Goal: Task Accomplishment & Management: Manage account settings

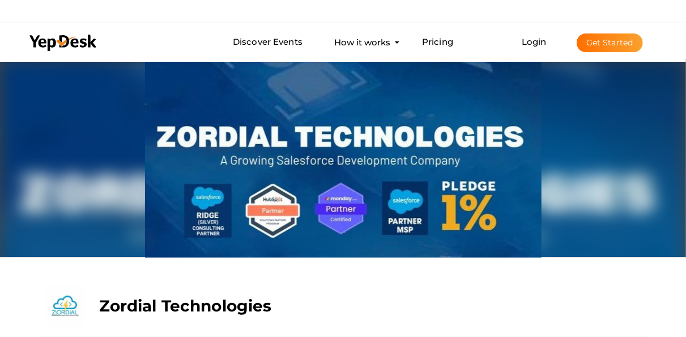
click at [594, 38] on button "Get Started" at bounding box center [610, 42] width 66 height 19
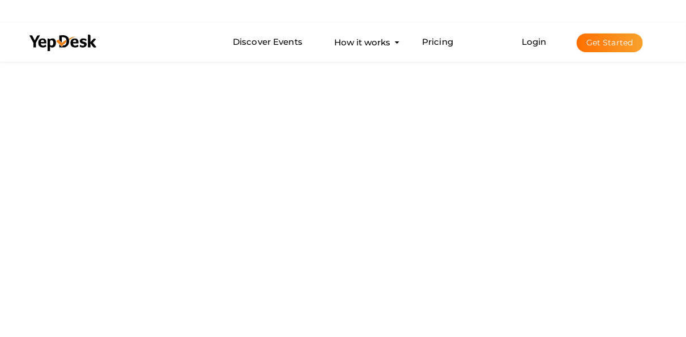
scroll to position [57, 0]
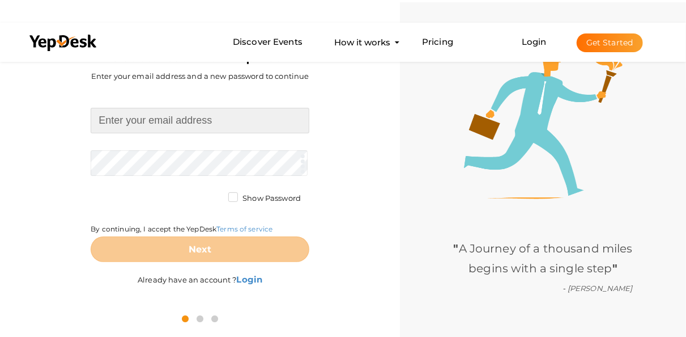
click at [208, 128] on input at bounding box center [200, 121] width 219 height 26
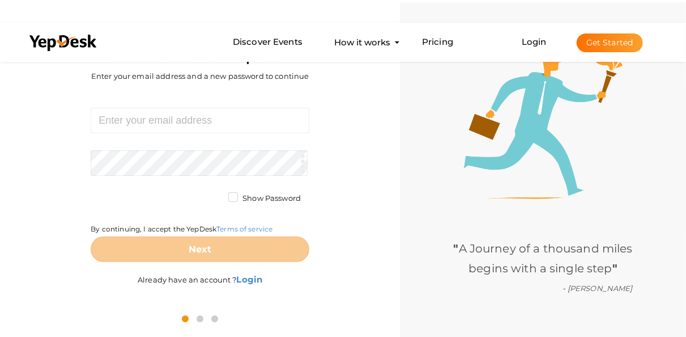
click at [364, 214] on div "Required. Invalid email. Checking You already have a YepDesk account. Please Si…" at bounding box center [200, 198] width 383 height 214
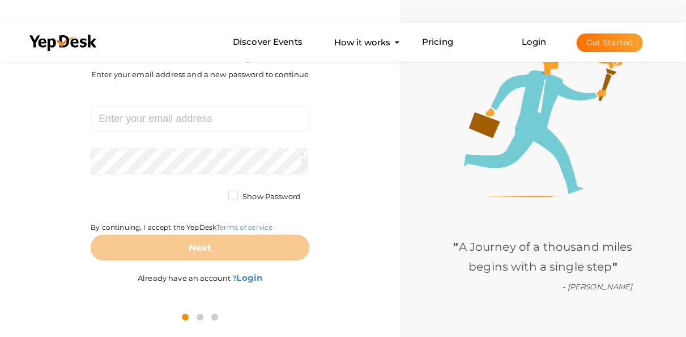
scroll to position [59, 0]
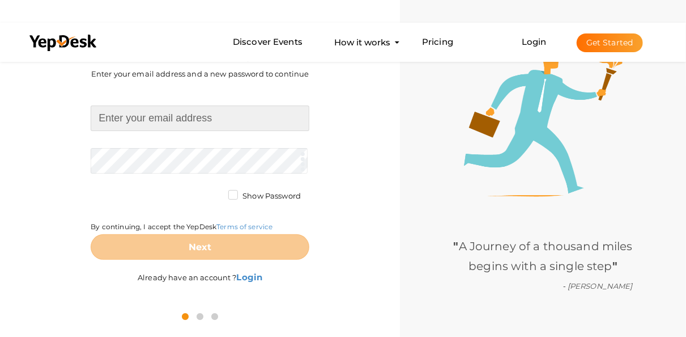
click at [152, 113] on input at bounding box center [200, 118] width 219 height 26
paste input "[EMAIL_ADDRESS][DOMAIN_NAME]"
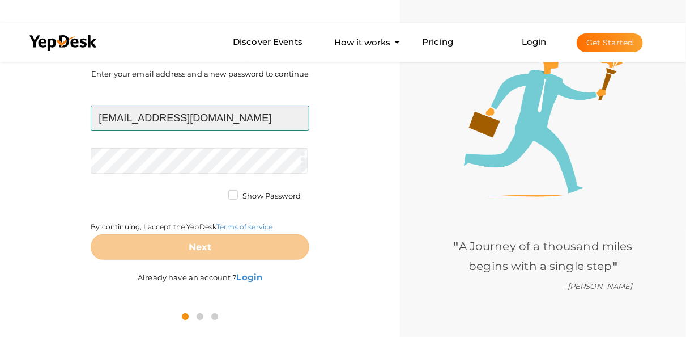
type input "[EMAIL_ADDRESS][DOMAIN_NAME]"
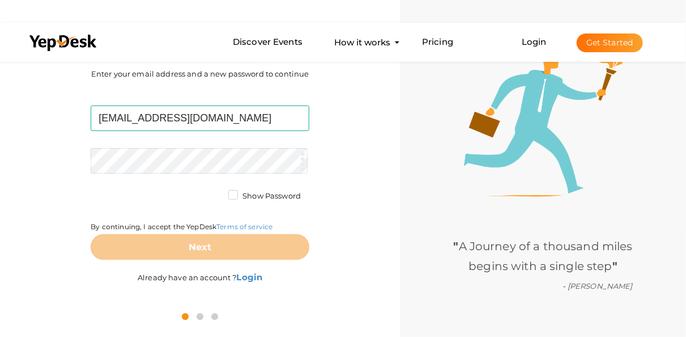
click at [187, 173] on form "seoaffnetz@gmail.com Required. Invalid email. Checking You already have a YepDe…" at bounding box center [200, 182] width 219 height 154
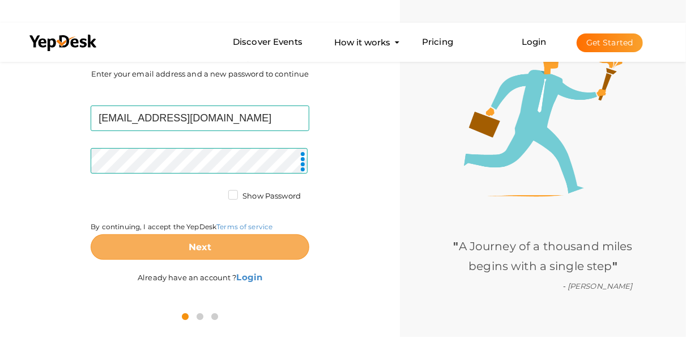
click at [221, 243] on button "Next" at bounding box center [200, 247] width 219 height 26
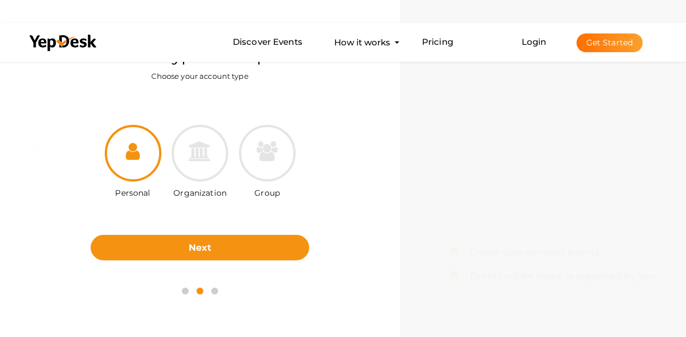
drag, startPoint x: 185, startPoint y: 152, endPoint x: 203, endPoint y: 182, distance: 34.8
click at [186, 152] on div at bounding box center [200, 153] width 57 height 57
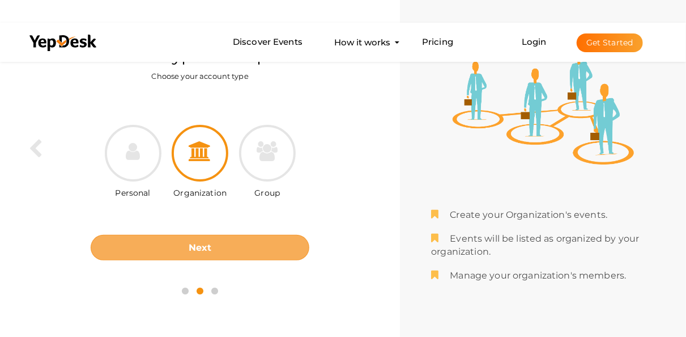
click at [222, 250] on button "Next" at bounding box center [200, 248] width 219 height 26
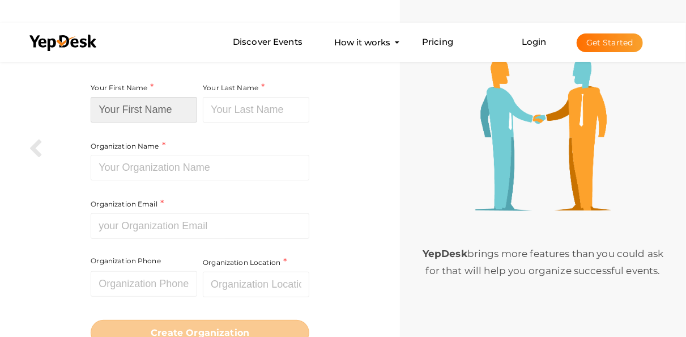
click at [156, 120] on input at bounding box center [144, 110] width 107 height 26
paste input "Bala Guntipalli"
drag, startPoint x: 126, startPoint y: 107, endPoint x: 226, endPoint y: 107, distance: 100.3
click at [226, 107] on div "Your First Name Bala Guntipalli Required. Must contain letters only. Must be be…" at bounding box center [200, 174] width 219 height 186
type input "Bala"
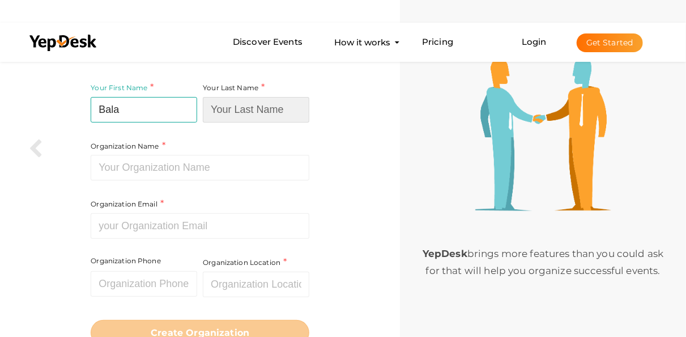
click at [252, 114] on input at bounding box center [256, 110] width 107 height 26
paste input "Guntipalli"
type input "Guntipalli"
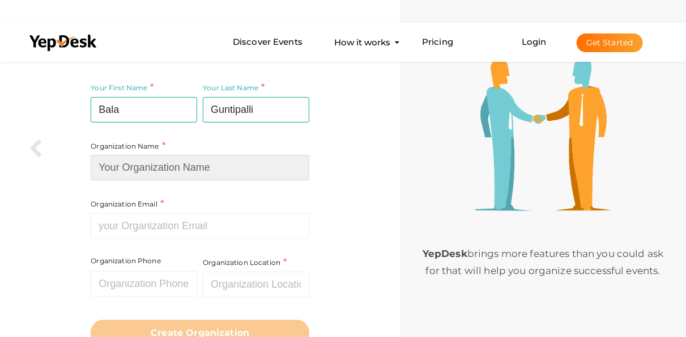
drag, startPoint x: 155, startPoint y: 164, endPoint x: 151, endPoint y: 177, distance: 13.5
click at [155, 164] on input at bounding box center [200, 168] width 219 height 26
paste input "Affnetz"
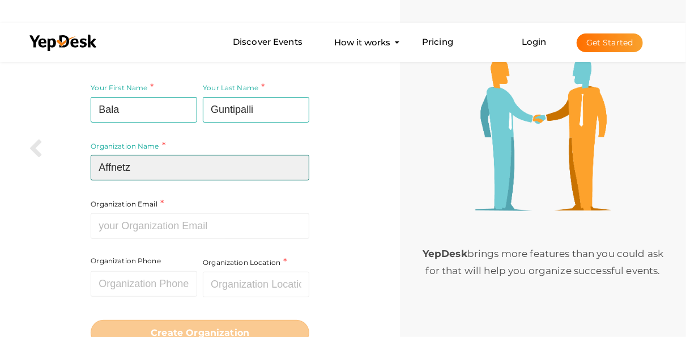
type input "Affnetz"
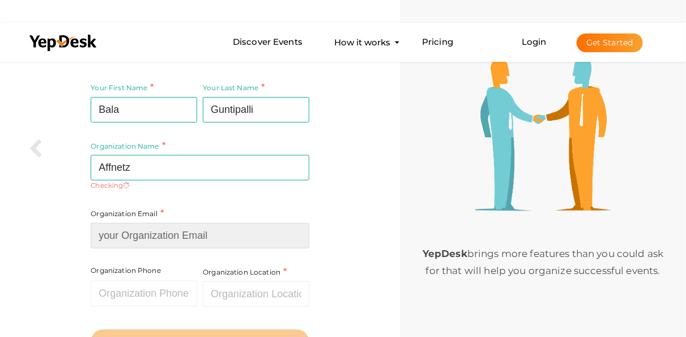
drag, startPoint x: 95, startPoint y: 224, endPoint x: 145, endPoint y: 257, distance: 60.2
click at [96, 224] on input at bounding box center [200, 236] width 219 height 26
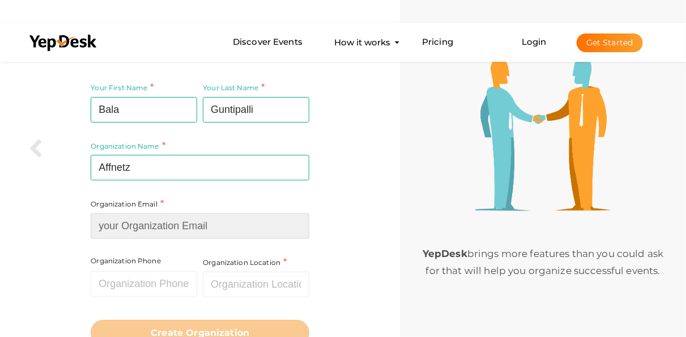
paste input "[EMAIL_ADDRESS][DOMAIN_NAME]"
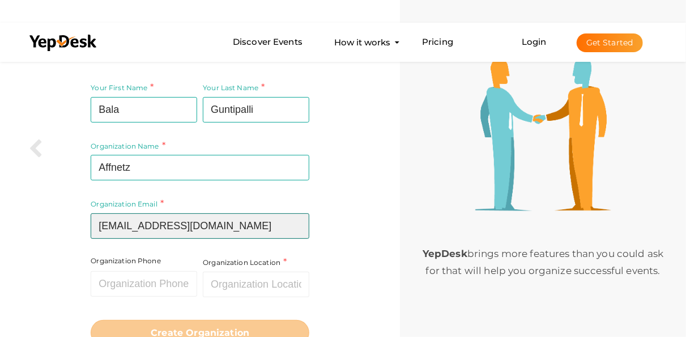
scroll to position [96, 0]
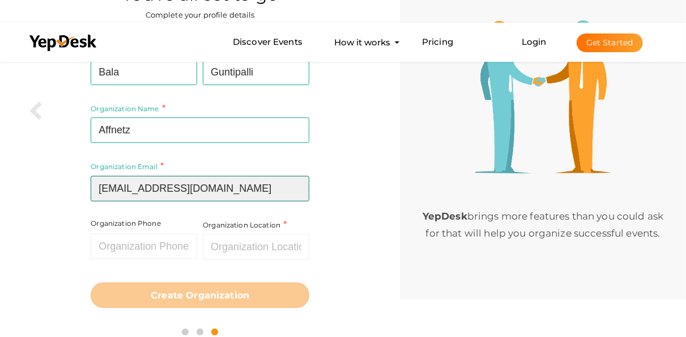
type input "[EMAIL_ADDRESS][DOMAIN_NAME]"
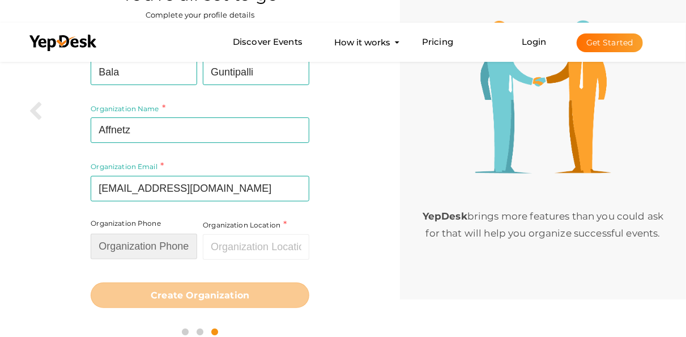
drag, startPoint x: 137, startPoint y: 243, endPoint x: 145, endPoint y: 258, distance: 16.5
click at [137, 243] on input "text" at bounding box center [144, 246] width 107 height 26
paste input "202-809-8028"
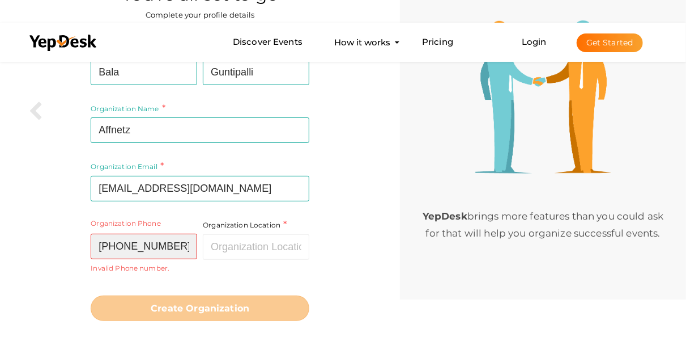
type input "202-809-8028"
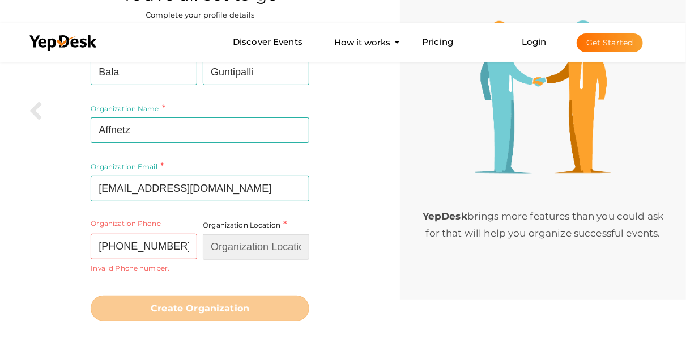
click at [231, 247] on input "text" at bounding box center [256, 247] width 107 height 26
paste input "[GEOGRAPHIC_DATA]"
type input "[GEOGRAPHIC_DATA]"
click at [309, 254] on div "Your First Name Bala Required. Must contain letters only. Must be between 2 and…" at bounding box center [200, 182] width 383 height 291
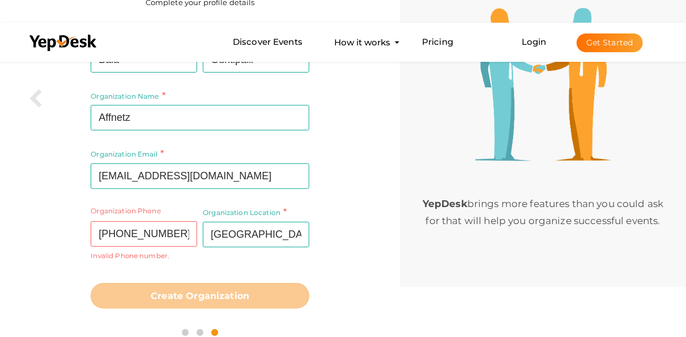
scroll to position [121, 0]
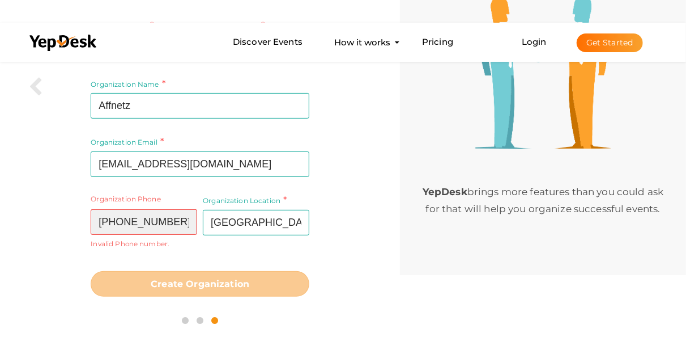
click at [184, 225] on input "202-809-8028" at bounding box center [144, 222] width 107 height 26
click at [98, 219] on input "202-809-8028" at bounding box center [144, 222] width 107 height 26
click at [120, 218] on input "202-809-8028" at bounding box center [144, 222] width 107 height 26
click at [139, 218] on input "202 809-8028" at bounding box center [144, 222] width 107 height 26
click at [122, 222] on input "202 809 8028" at bounding box center [144, 222] width 107 height 26
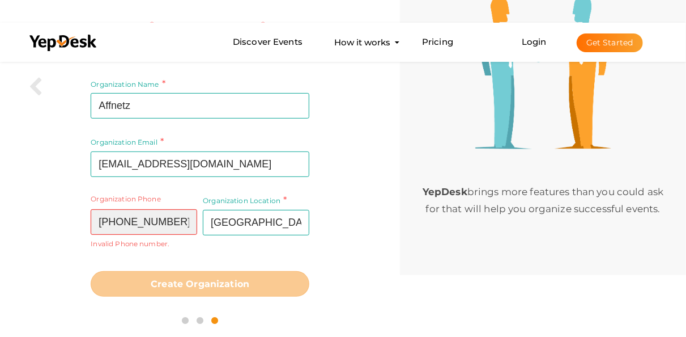
click at [120, 223] on input "202 809 8028" at bounding box center [144, 222] width 107 height 26
click at [139, 218] on input "202809 8028" at bounding box center [144, 222] width 107 height 26
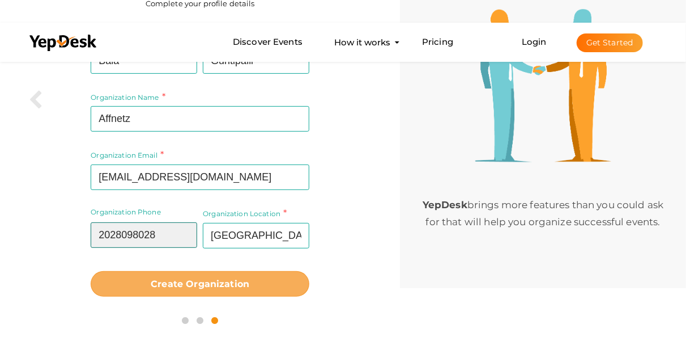
type input "2028098028"
click at [252, 273] on button "Create Organization" at bounding box center [200, 284] width 219 height 26
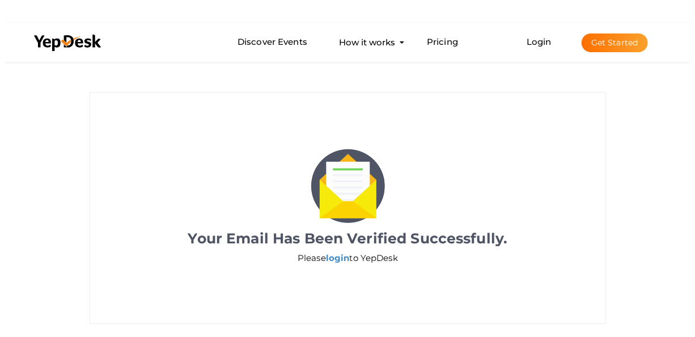
scroll to position [19, 0]
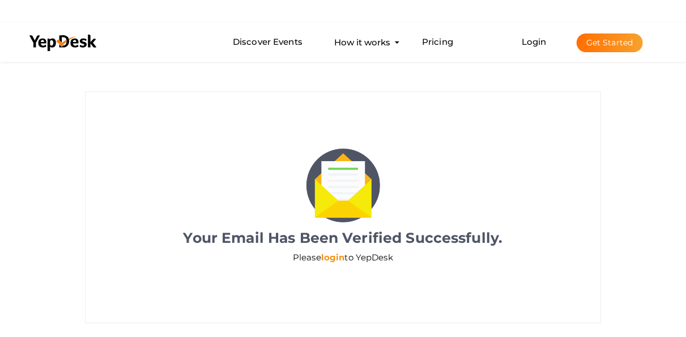
click at [334, 257] on link "login" at bounding box center [333, 257] width 24 height 11
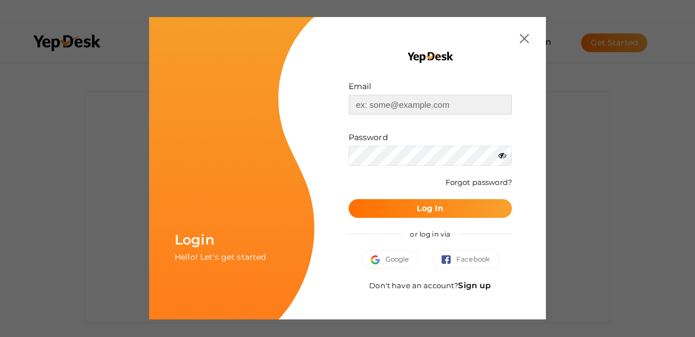
drag, startPoint x: 379, startPoint y: 105, endPoint x: 387, endPoint y: 104, distance: 7.4
click at [381, 104] on input "text" at bounding box center [430, 105] width 163 height 20
paste input "seoaffnetz@gmail.com"
type input "seoaffnetz@gmail.com"
click at [434, 206] on b "Log In" at bounding box center [430, 208] width 27 height 10
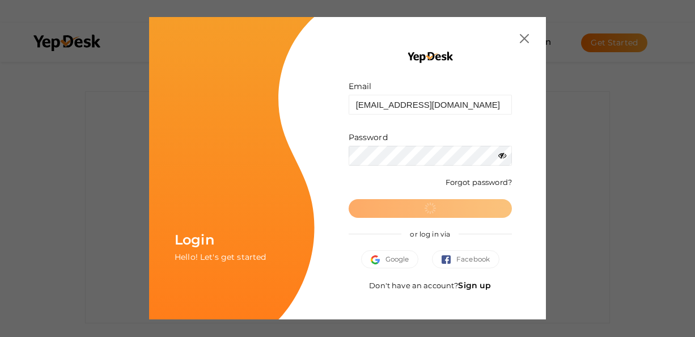
scroll to position [0, 0]
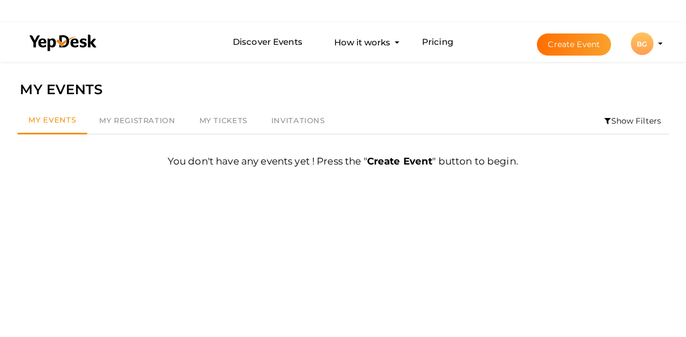
click at [649, 49] on div "BG" at bounding box center [642, 43] width 23 height 23
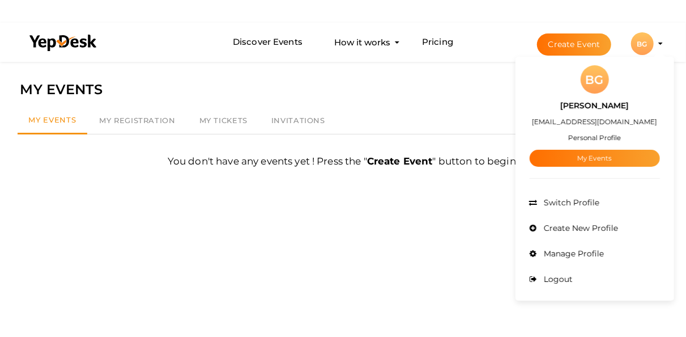
click at [600, 80] on div "BG" at bounding box center [595, 79] width 28 height 28
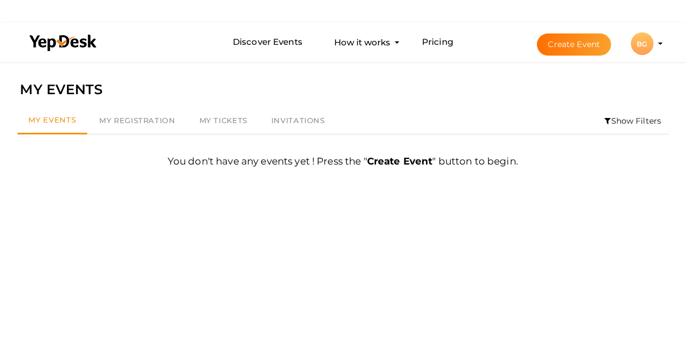
click at [645, 46] on div "BG" at bounding box center [642, 43] width 23 height 23
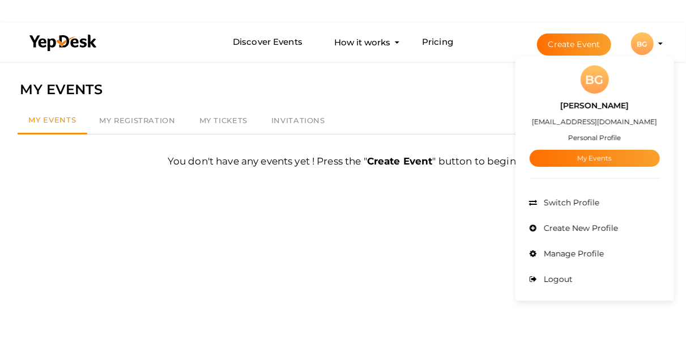
click at [592, 131] on div "Bala Guntipalli seoaffnetz@gmail.com Personal Profile My Events" at bounding box center [595, 130] width 130 height 73
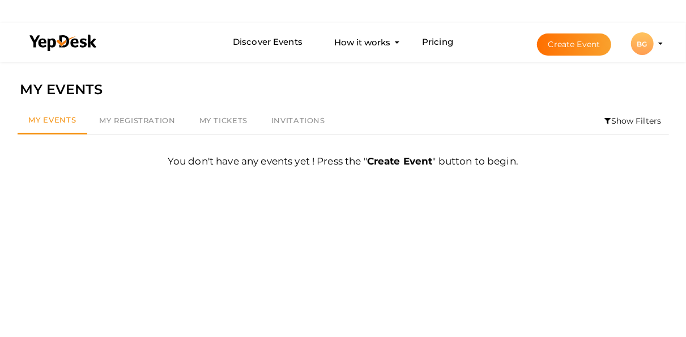
click at [643, 44] on div "BG" at bounding box center [642, 43] width 23 height 23
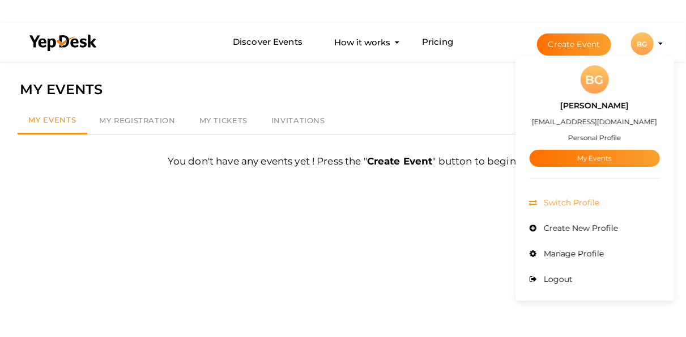
click at [566, 205] on span "Switch Profile" at bounding box center [571, 202] width 58 height 10
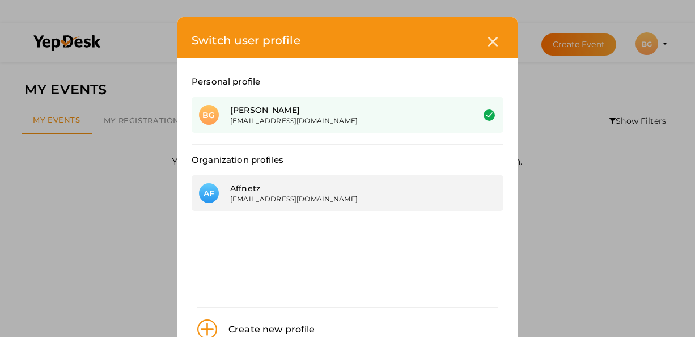
click at [319, 189] on div "Affnetz" at bounding box center [343, 187] width 226 height 11
click at [317, 197] on div "[EMAIL_ADDRESS][DOMAIN_NAME]" at bounding box center [343, 199] width 226 height 10
click at [308, 197] on div "[EMAIL_ADDRESS][DOMAIN_NAME]" at bounding box center [343, 199] width 226 height 10
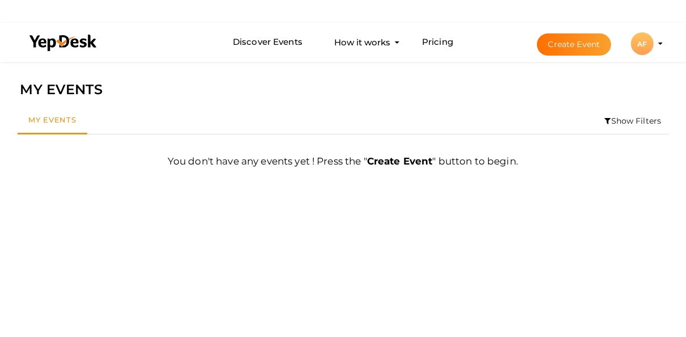
click at [627, 52] on li "Create Event AF AF Affnetz seoaffnetz@gmail.com Organization Profile My Events …" at bounding box center [590, 43] width 151 height 41
click at [643, 43] on div "AF" at bounding box center [642, 43] width 23 height 23
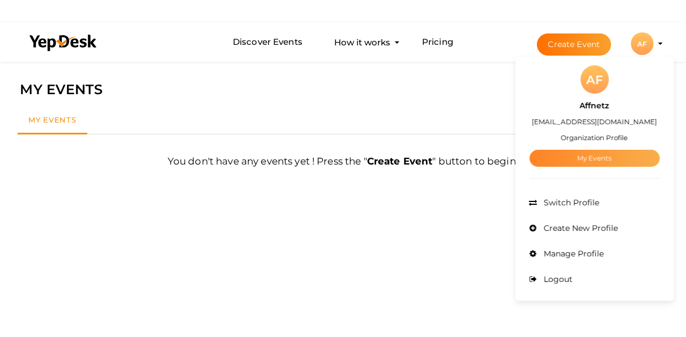
click at [588, 155] on link "My Events" at bounding box center [595, 158] width 130 height 17
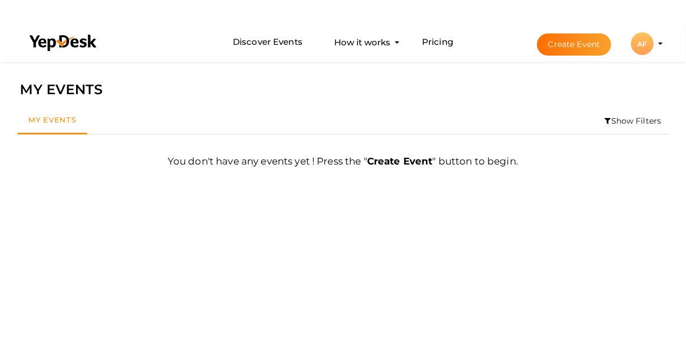
click at [657, 45] on button "AF AF Affnetz seoaffnetz@gmail.com Organization Profile My Events Admin Switch …" at bounding box center [642, 44] width 29 height 24
click at [650, 41] on div "AF" at bounding box center [642, 43] width 23 height 23
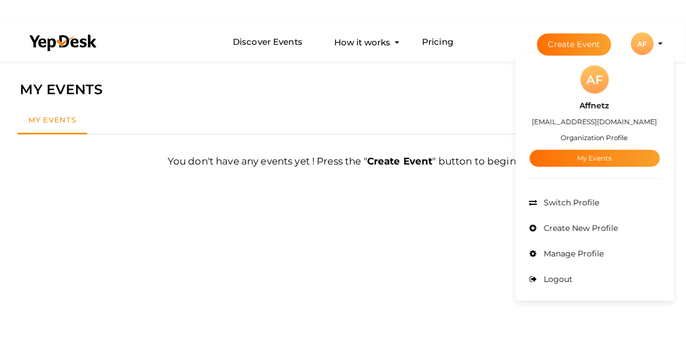
click at [592, 107] on label "Affnetz" at bounding box center [594, 105] width 29 height 13
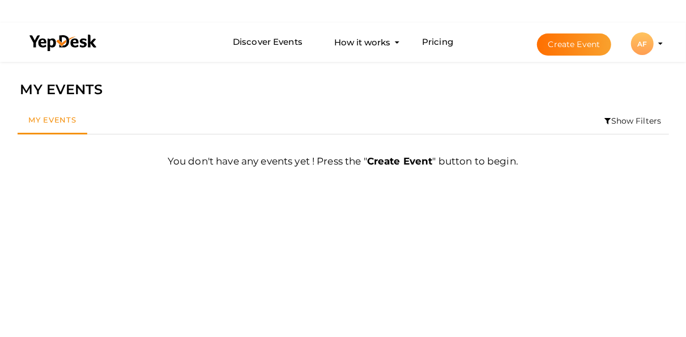
click at [643, 45] on div "AF" at bounding box center [642, 43] width 23 height 23
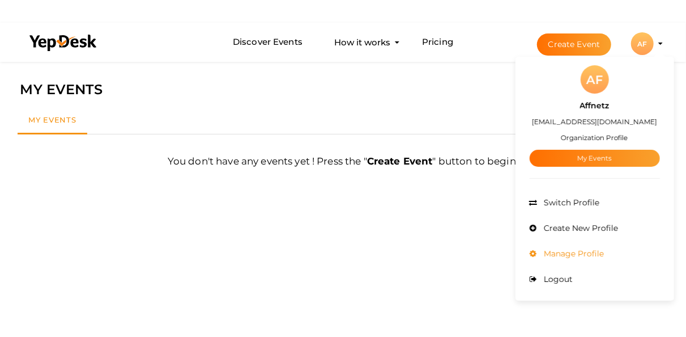
click at [566, 254] on span "Manage Profile" at bounding box center [573, 253] width 63 height 10
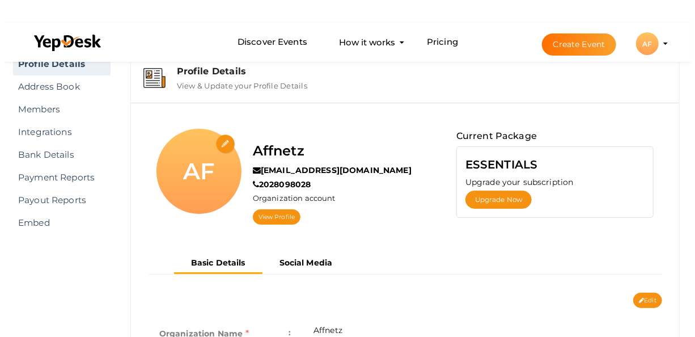
scroll to position [19, 0]
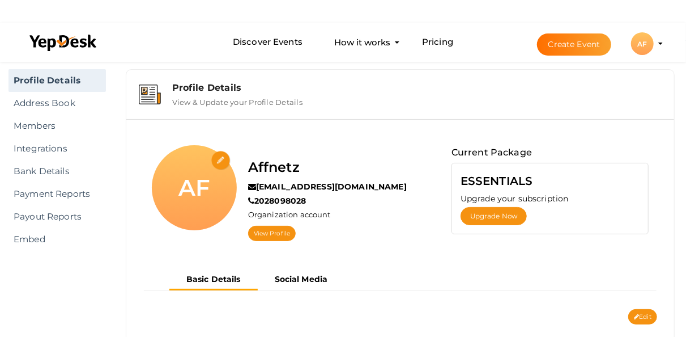
click at [219, 163] on input "file" at bounding box center [221, 161] width 20 height 20
type input "C:\fakepath\MicrosoftTeams-image (1) (1) (1).png"
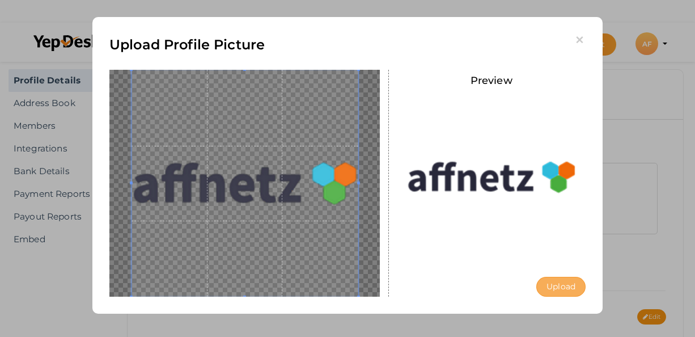
click at [551, 290] on button "Upload" at bounding box center [560, 287] width 49 height 20
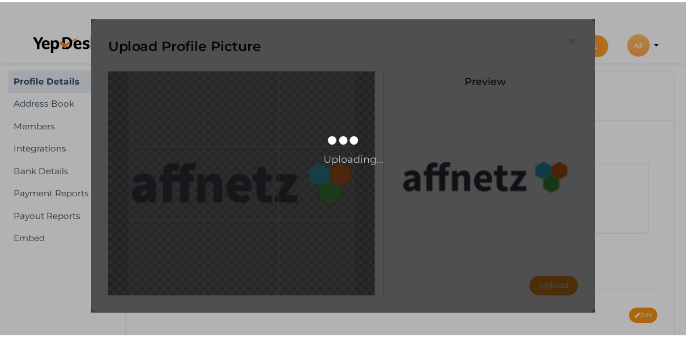
scroll to position [0, 0]
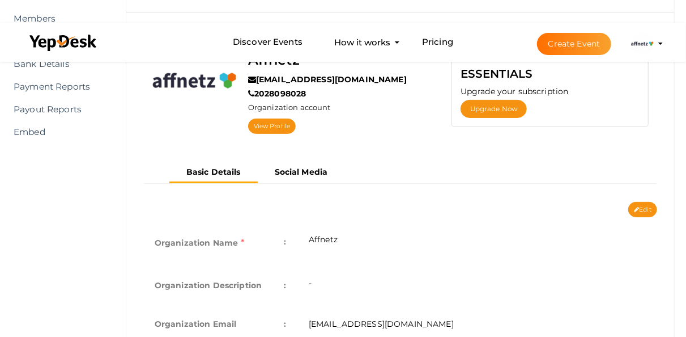
scroll to position [132, 0]
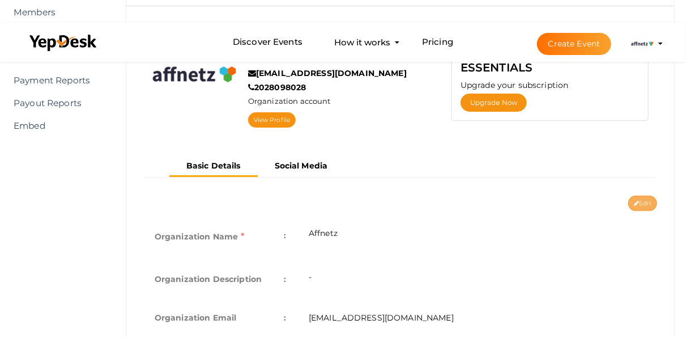
click at [646, 198] on button "Edit" at bounding box center [643, 203] width 29 height 15
type input "Affnetz"
type input "[EMAIL_ADDRESS][DOMAIN_NAME]"
type input "2028098028"
select select "9"
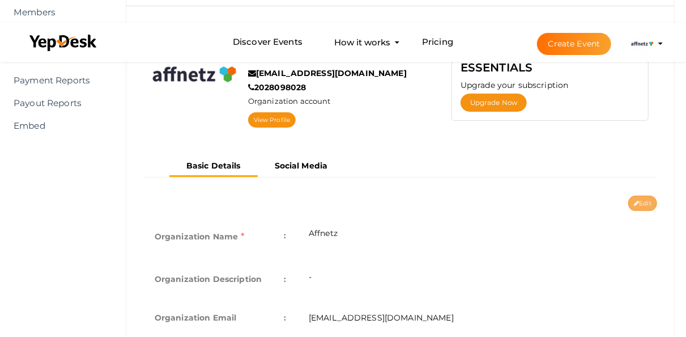
type input "[GEOGRAPHIC_DATA]"
type input "affnetz"
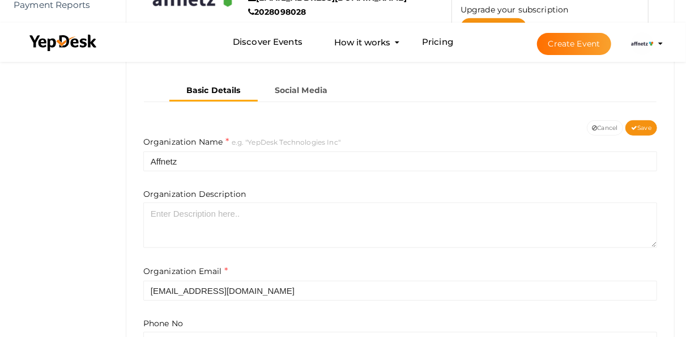
scroll to position [207, 0]
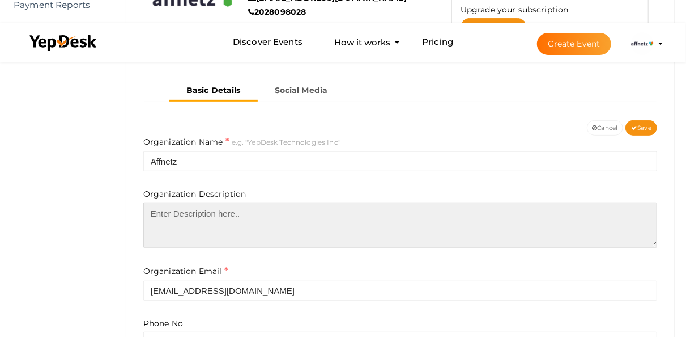
click at [242, 218] on textarea at bounding box center [400, 224] width 514 height 45
paste textarea "Affnetz , being a comprehensive nonprofit management software, helps mission-dr…"
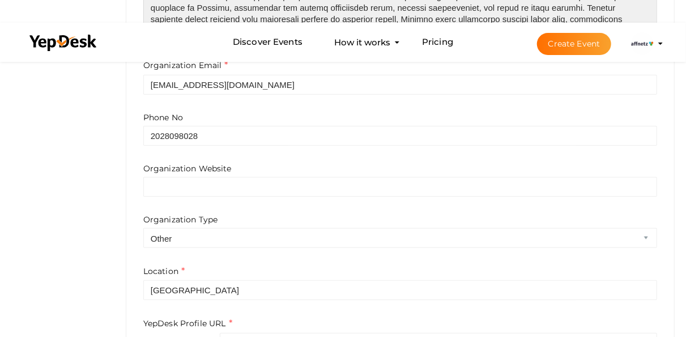
scroll to position [434, 0]
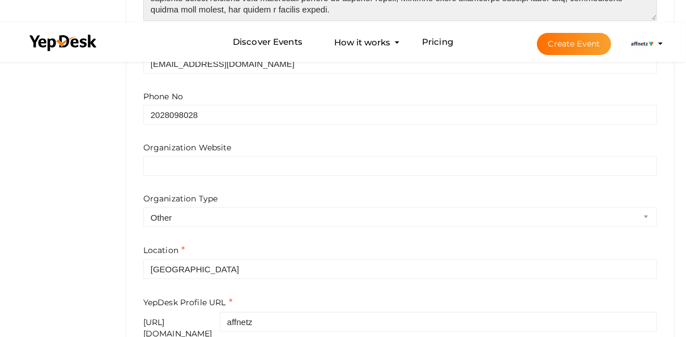
type textarea "Affnetz , being a comprehensive nonprofit management software, helps mission-dr…"
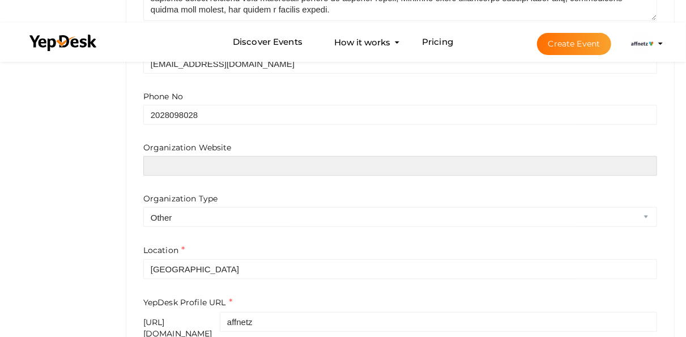
drag, startPoint x: 214, startPoint y: 163, endPoint x: 214, endPoint y: 171, distance: 7.9
click at [214, 163] on input "text" at bounding box center [400, 166] width 514 height 20
paste input "[URL][DOMAIN_NAME]"
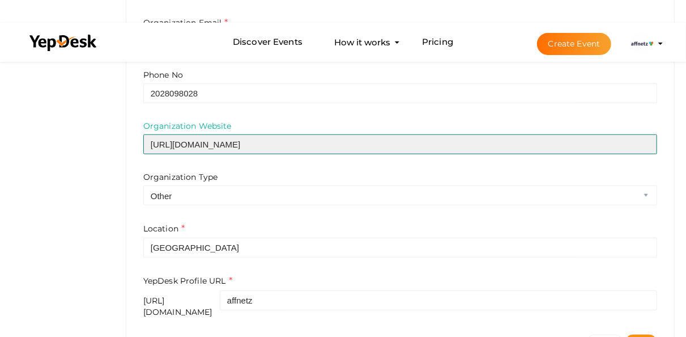
scroll to position [491, 0]
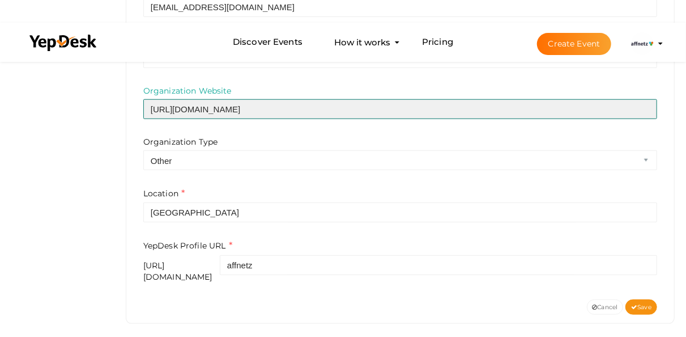
type input "[URL][DOMAIN_NAME]"
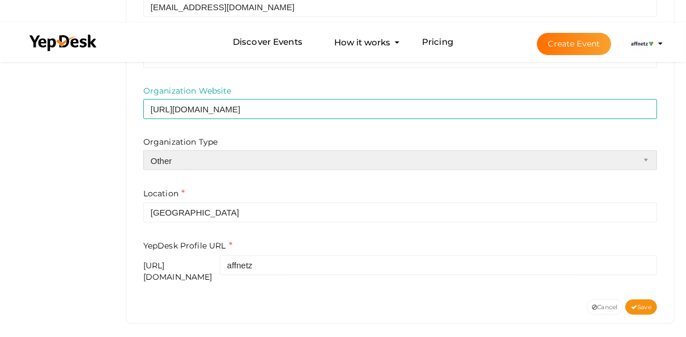
click at [189, 159] on select "Airline Corporation Educational Organization Government Organization Local Busi…" at bounding box center [400, 160] width 514 height 20
select select "1"
click at [143, 150] on select "Airline Corporation Educational Organization Government Organization Local Busi…" at bounding box center [400, 160] width 514 height 20
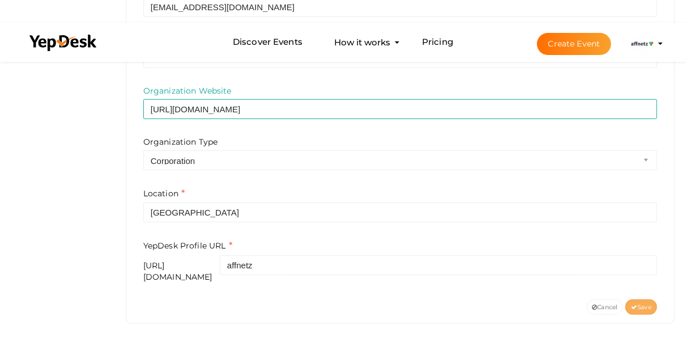
click at [636, 304] on icon at bounding box center [634, 307] width 6 height 6
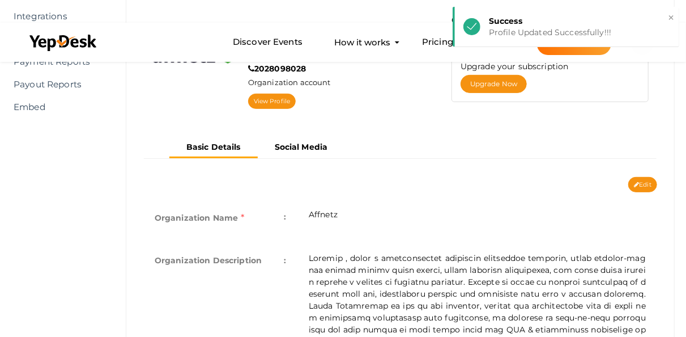
click at [292, 126] on div "Affnetz [EMAIL_ADDRESS][DOMAIN_NAME] 2028098028 Organization account View Profi…" at bounding box center [400, 66] width 531 height 141
click at [292, 140] on button "Social Media" at bounding box center [301, 147] width 87 height 19
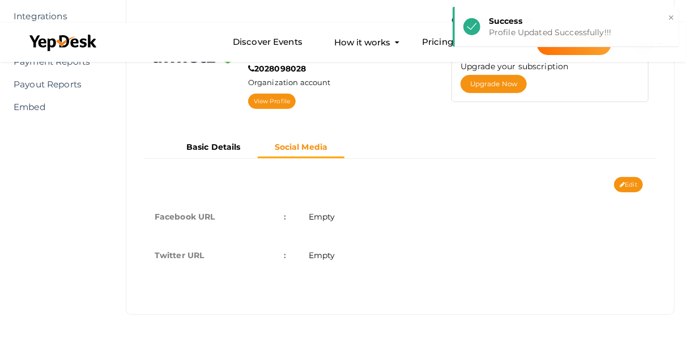
scroll to position [150, 0]
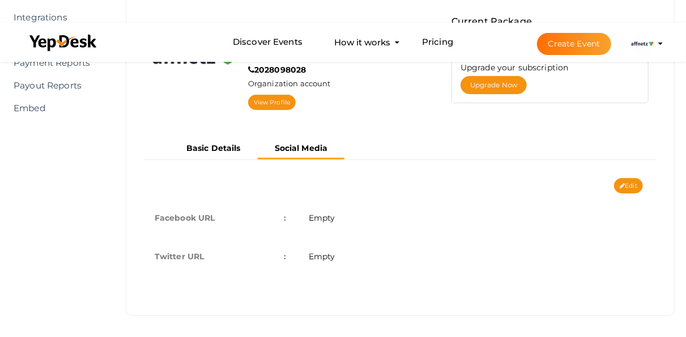
click at [630, 181] on button "Edit" at bounding box center [628, 185] width 29 height 15
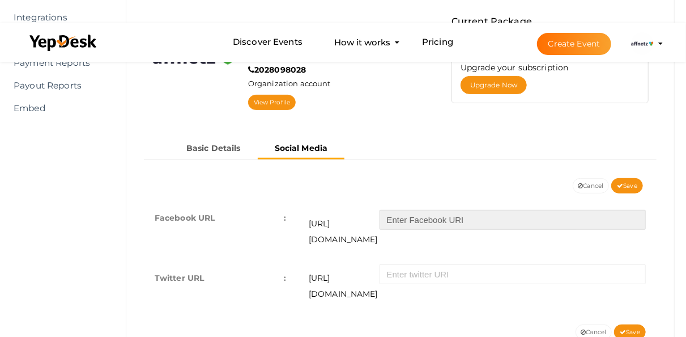
click at [418, 214] on input "text" at bounding box center [513, 220] width 266 height 20
paste input "affnetz"
type input "affnetz"
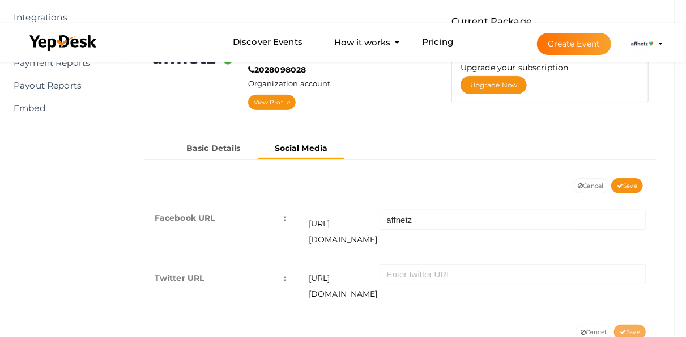
click at [624, 329] on icon at bounding box center [623, 332] width 6 height 6
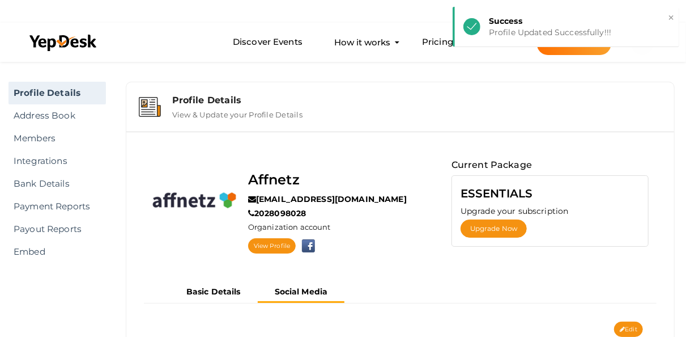
scroll to position [0, 0]
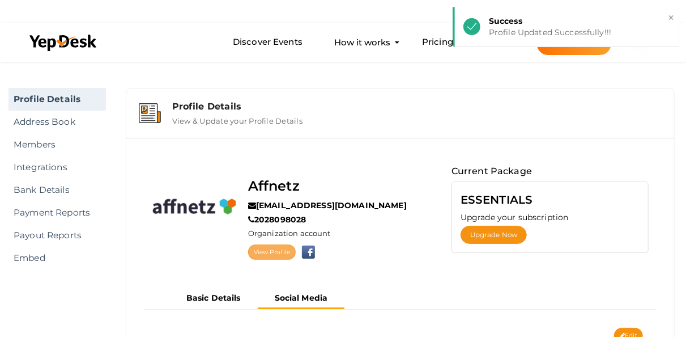
click at [270, 256] on link "View Profile" at bounding box center [272, 251] width 48 height 15
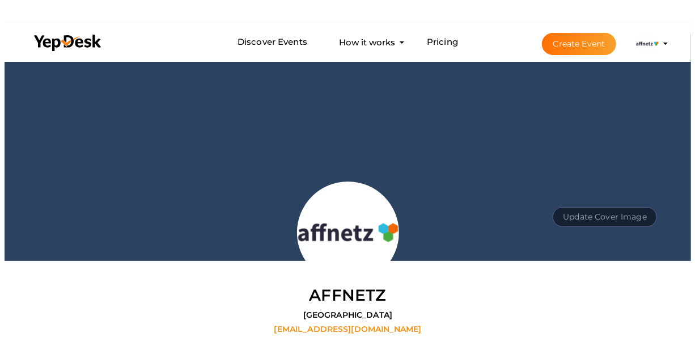
scroll to position [19, 0]
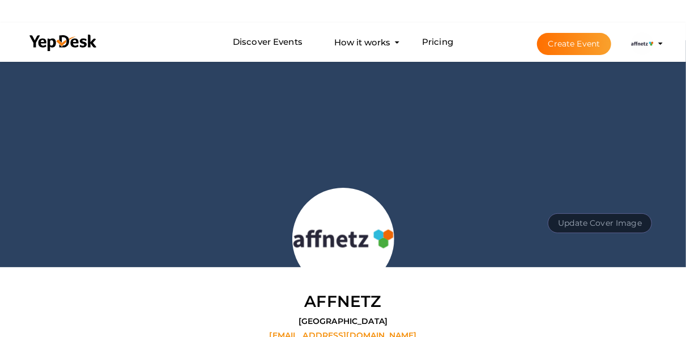
click at [596, 226] on button "Update Cover Image" at bounding box center [600, 223] width 104 height 20
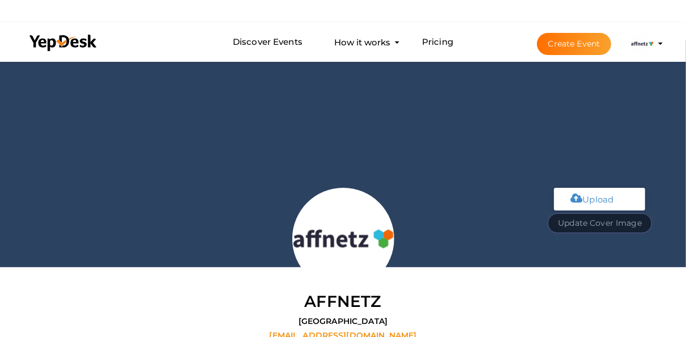
click at [579, 198] on input "file" at bounding box center [599, 198] width 90 height 20
type input "C:\fakepath\MicrosoftTeams-image (2).png"
